Goal: Task Accomplishment & Management: Use online tool/utility

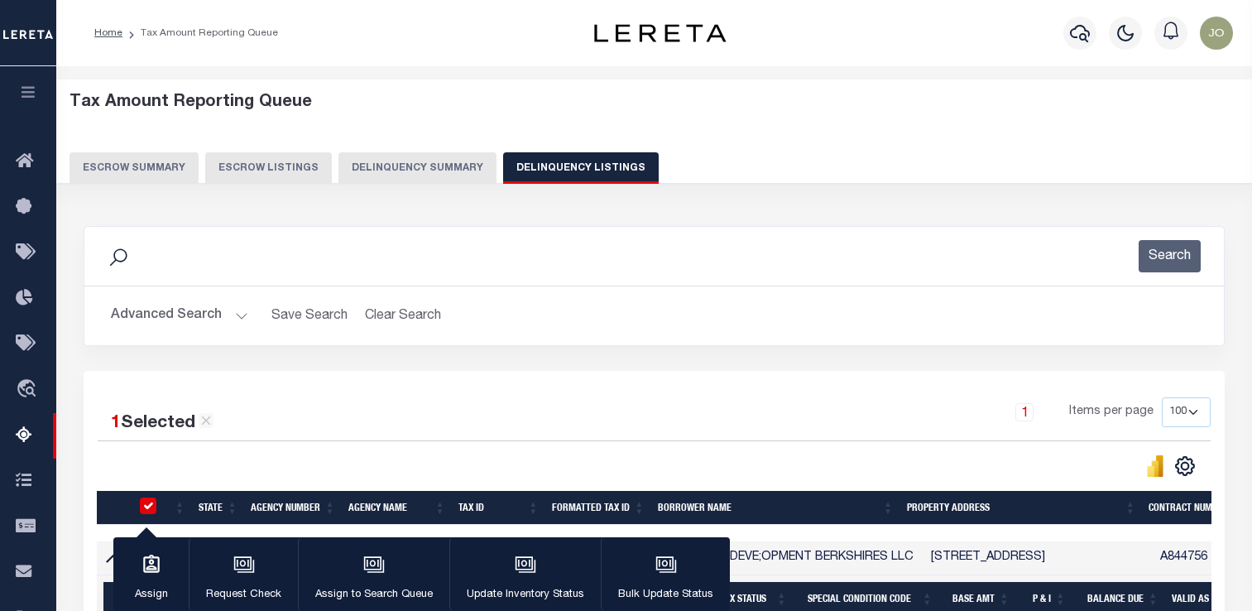
select select "100"
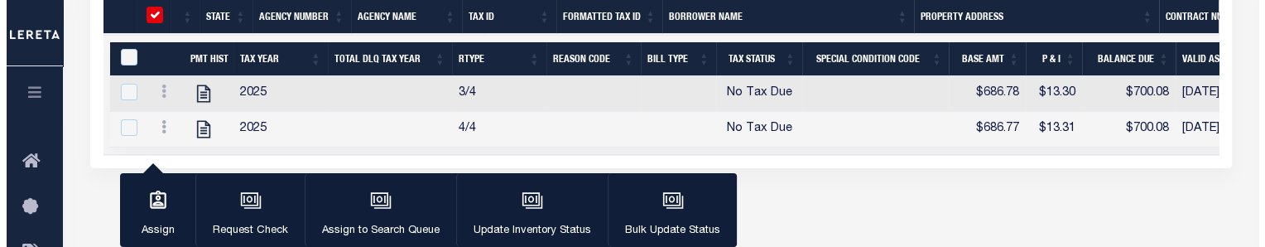
scroll to position [516, 0]
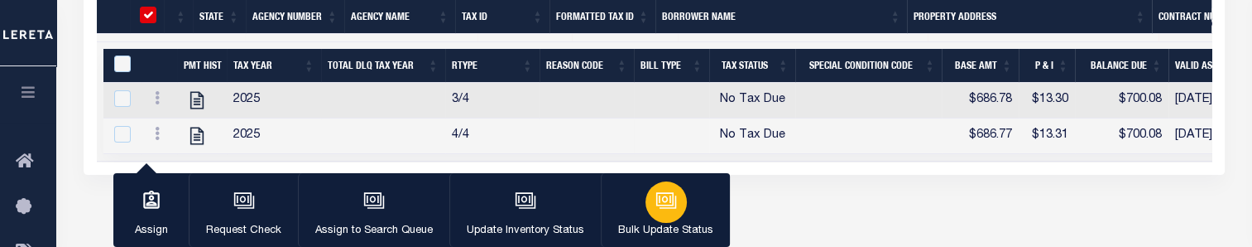
click at [661, 202] on icon "button" at bounding box center [665, 198] width 12 height 7
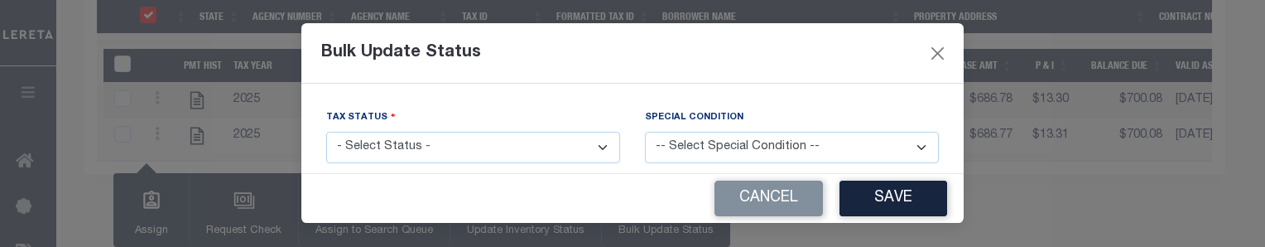
click at [490, 142] on select "- Select Status - Paid No Tax Due" at bounding box center [473, 148] width 294 height 32
select select "PYD"
click at [326, 132] on select "- Select Status - Paid No Tax Due" at bounding box center [473, 148] width 294 height 32
